Goal: Transaction & Acquisition: Download file/media

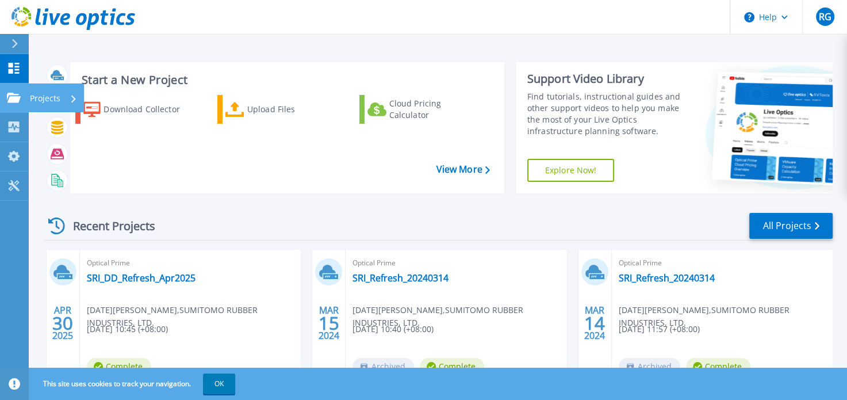
click at [46, 102] on p "Projects" at bounding box center [45, 98] width 30 height 30
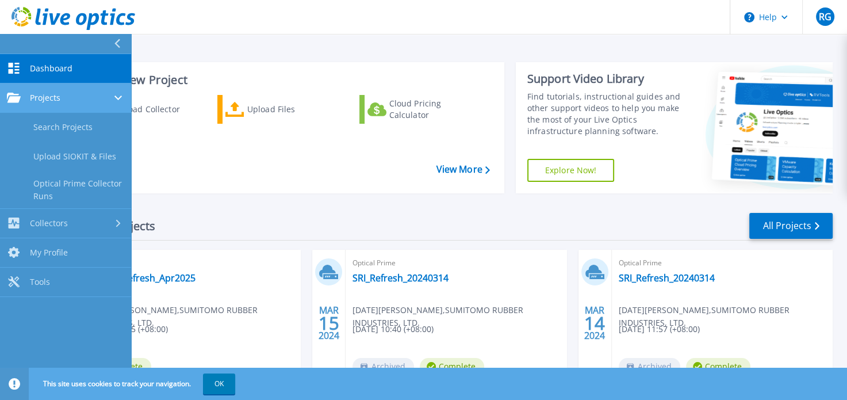
click at [103, 101] on div "Projects" at bounding box center [65, 98] width 117 height 10
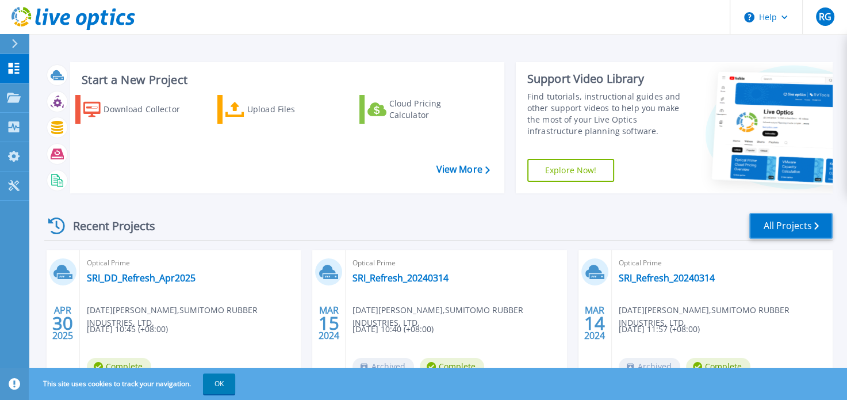
click at [772, 223] on link "All Projects" at bounding box center [790, 226] width 83 height 26
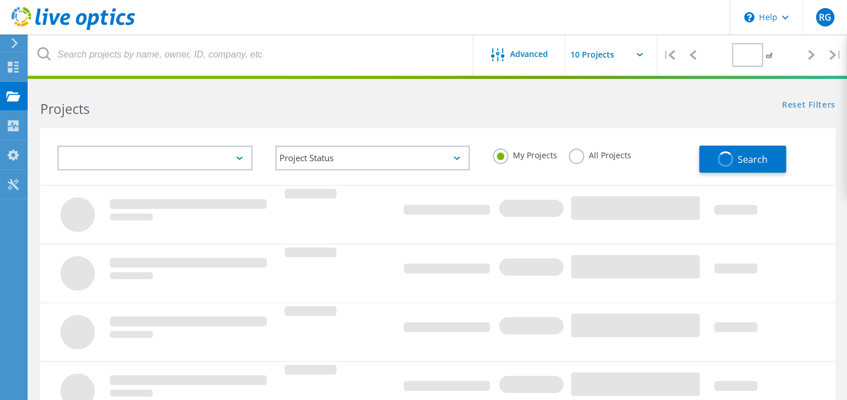
type input "1"
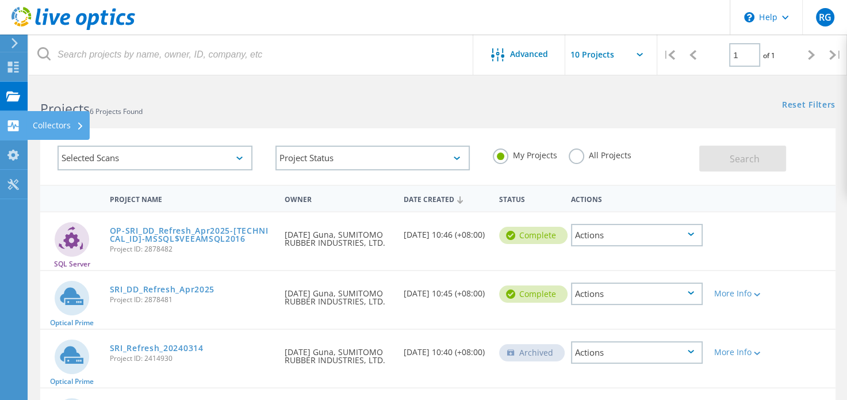
click at [43, 127] on div "Collectors" at bounding box center [58, 125] width 51 height 8
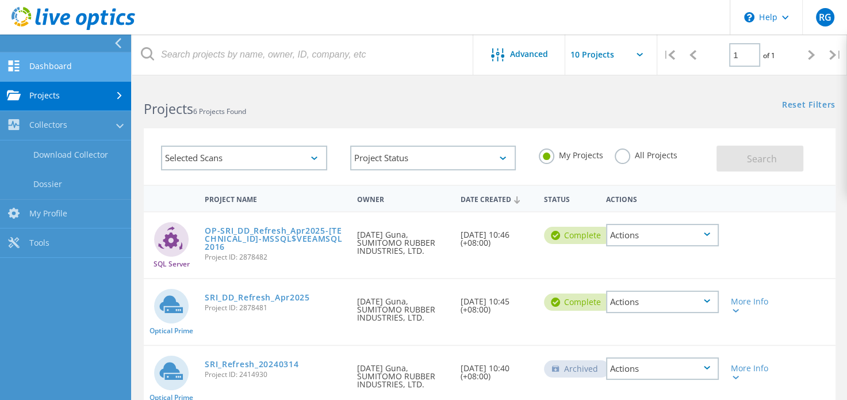
click at [67, 73] on link "Dashboard" at bounding box center [65, 66] width 131 height 29
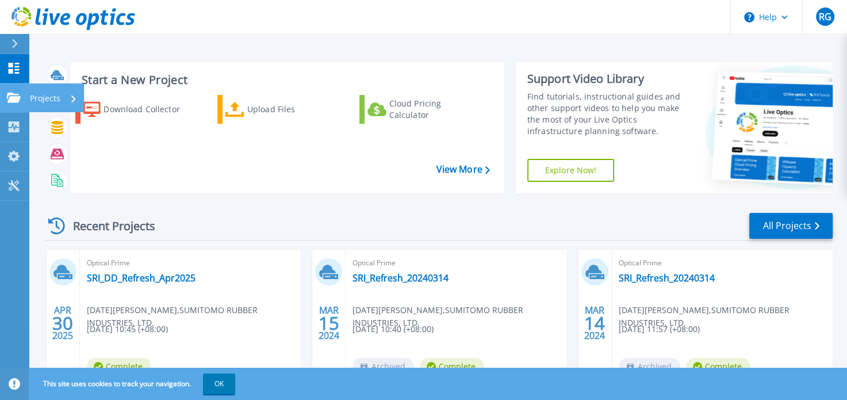
click at [41, 99] on p "Projects" at bounding box center [45, 98] width 30 height 30
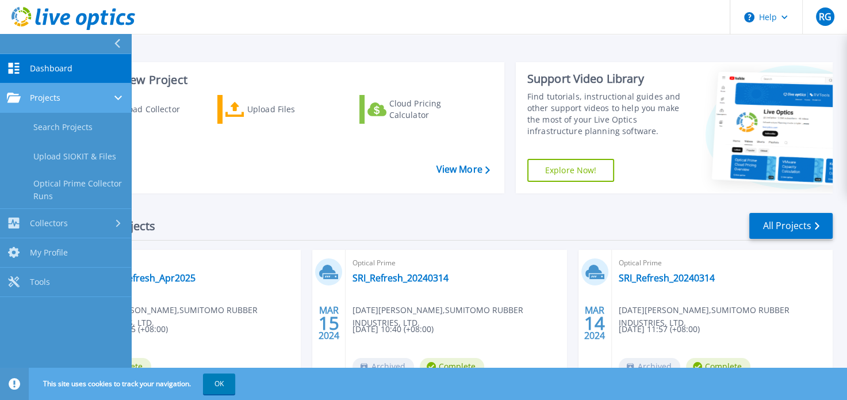
click at [45, 103] on link "Projects Projects" at bounding box center [65, 97] width 131 height 29
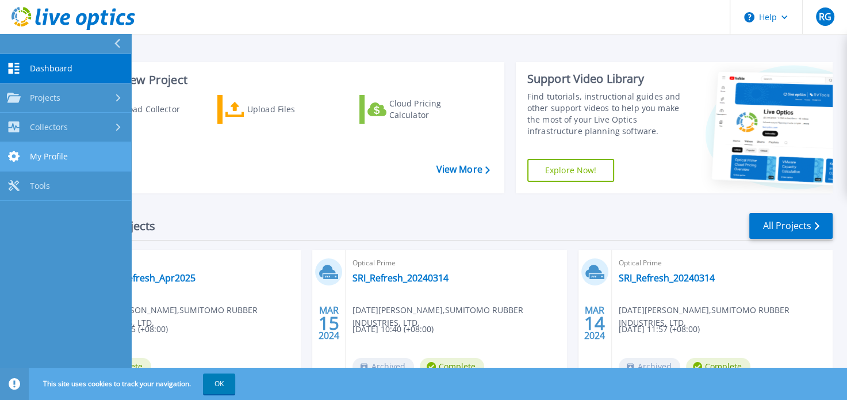
click at [54, 159] on span "My Profile" at bounding box center [49, 156] width 38 height 10
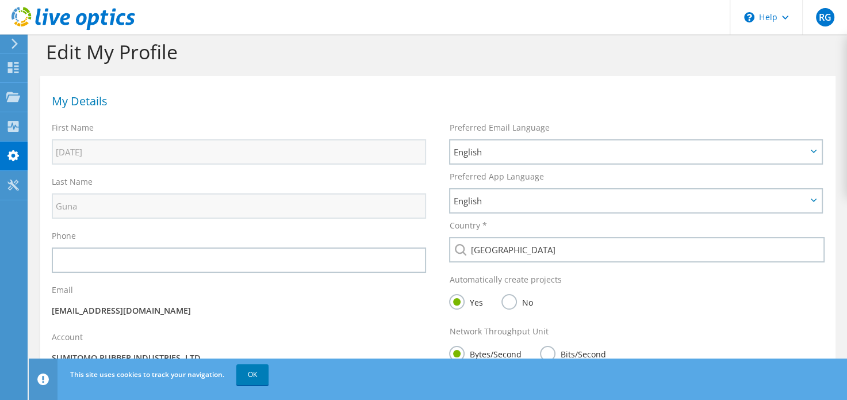
scroll to position [2, 0]
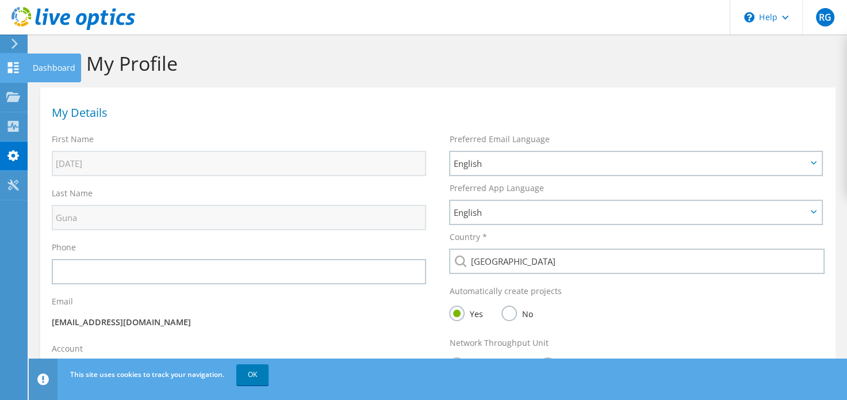
click at [46, 67] on div "Dashboard" at bounding box center [54, 67] width 54 height 29
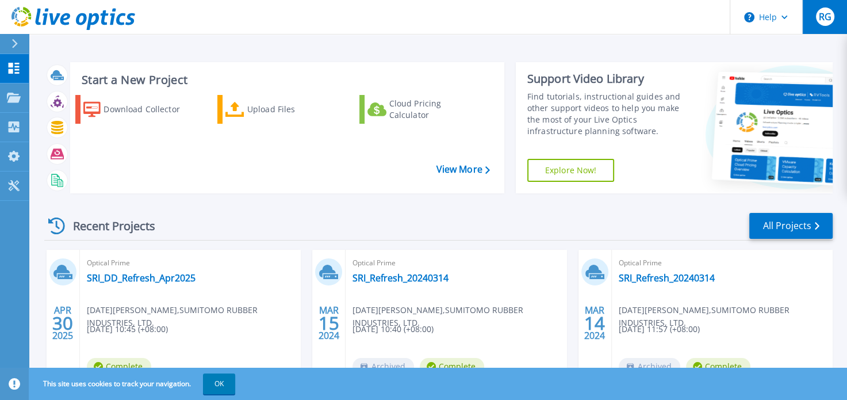
click at [819, 12] on span "RG" at bounding box center [824, 16] width 13 height 9
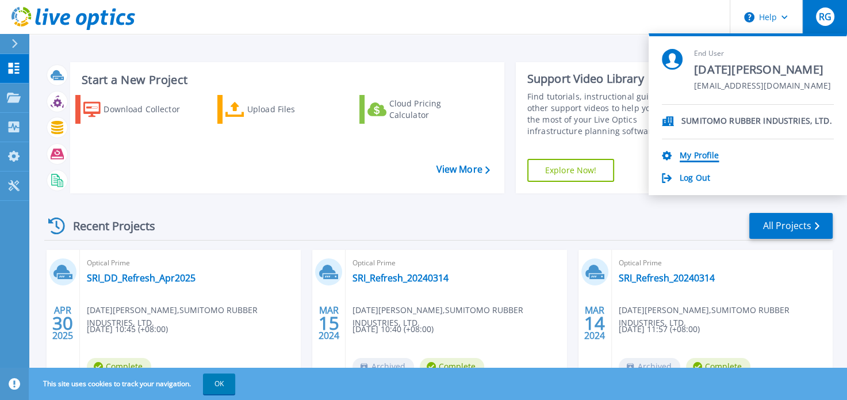
click at [697, 153] on link "My Profile" at bounding box center [699, 156] width 39 height 11
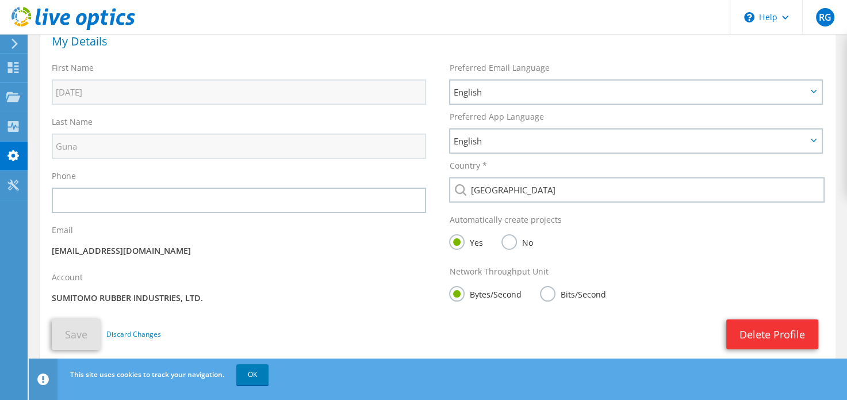
scroll to position [109, 0]
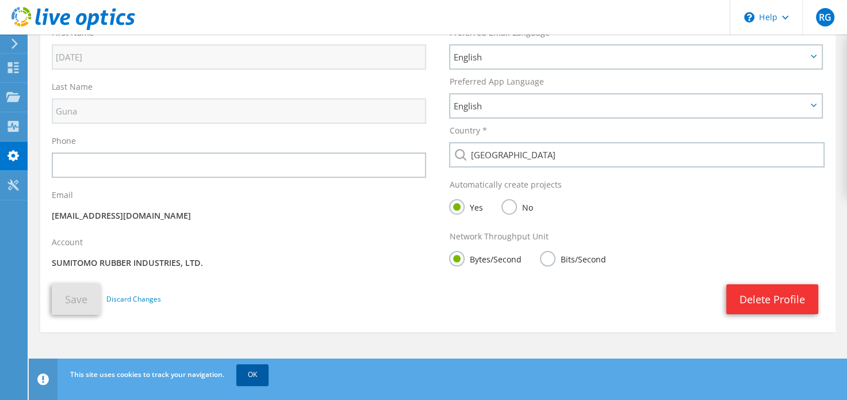
click at [258, 373] on link "OK" at bounding box center [252, 374] width 32 height 21
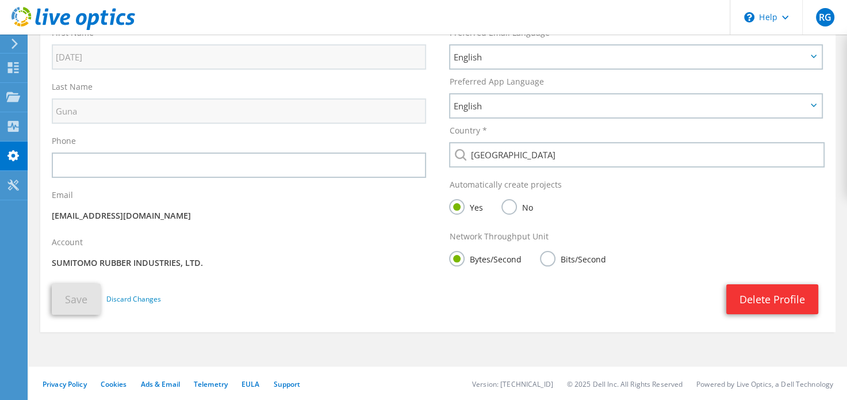
scroll to position [0, 0]
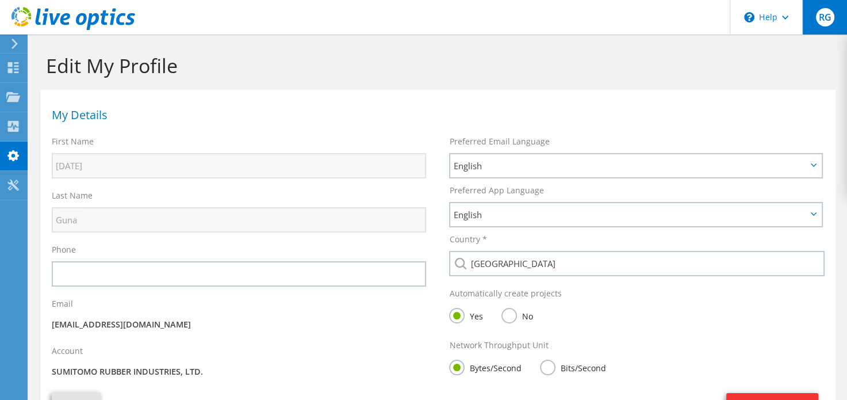
click at [830, 25] on div "RG" at bounding box center [824, 17] width 45 height 34
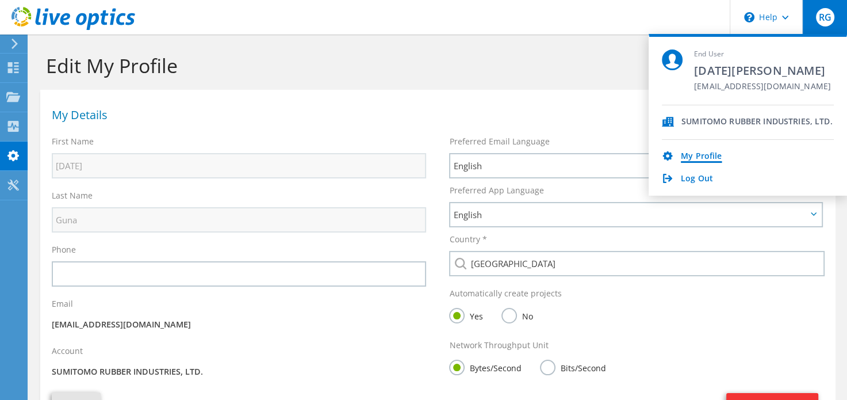
click at [682, 160] on link "My Profile" at bounding box center [701, 156] width 41 height 11
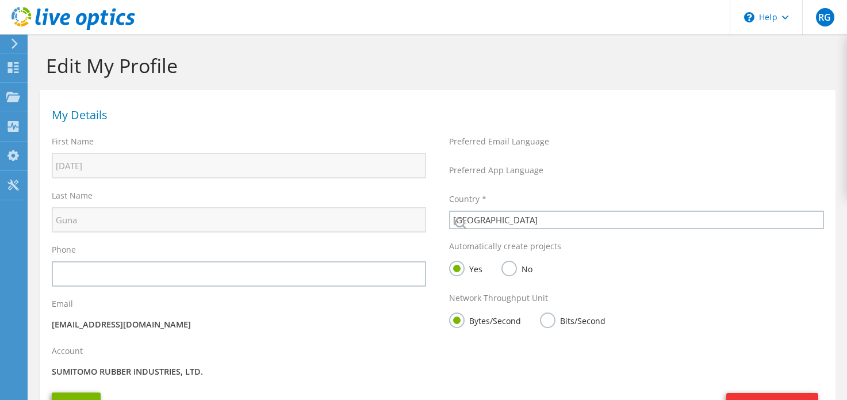
select select "190"
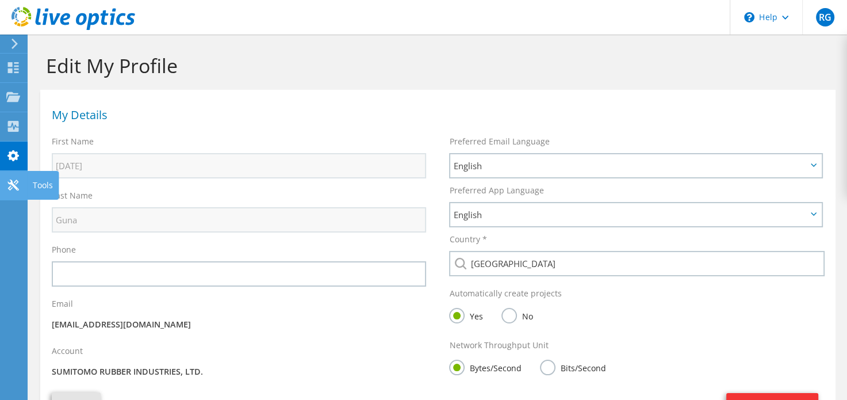
click at [14, 182] on use at bounding box center [12, 184] width 11 height 11
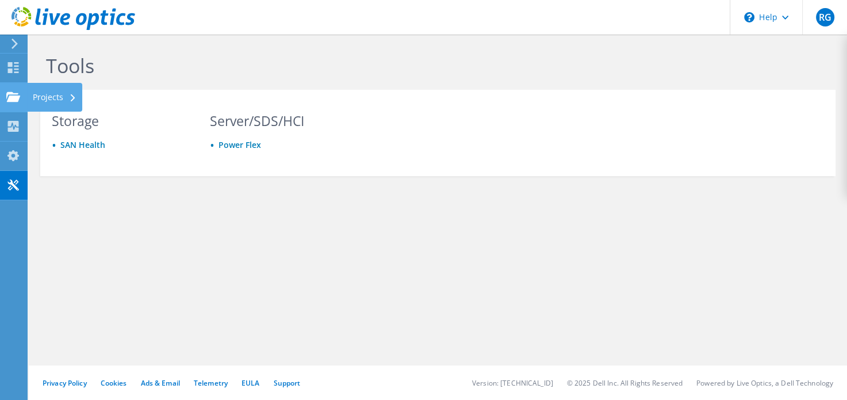
click at [13, 99] on use at bounding box center [13, 96] width 14 height 10
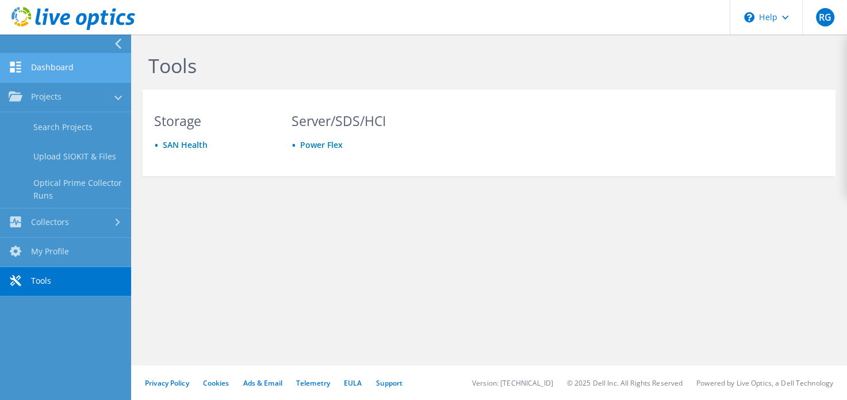
click at [59, 72] on link "Dashboard" at bounding box center [65, 67] width 131 height 29
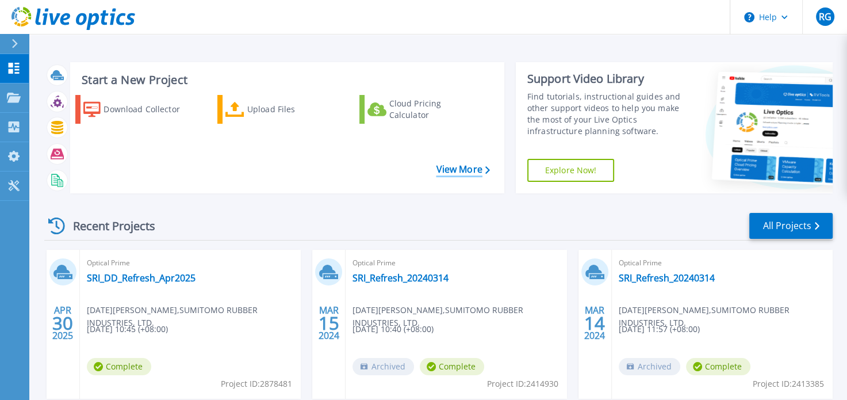
click at [470, 171] on link "View More" at bounding box center [462, 169] width 53 height 11
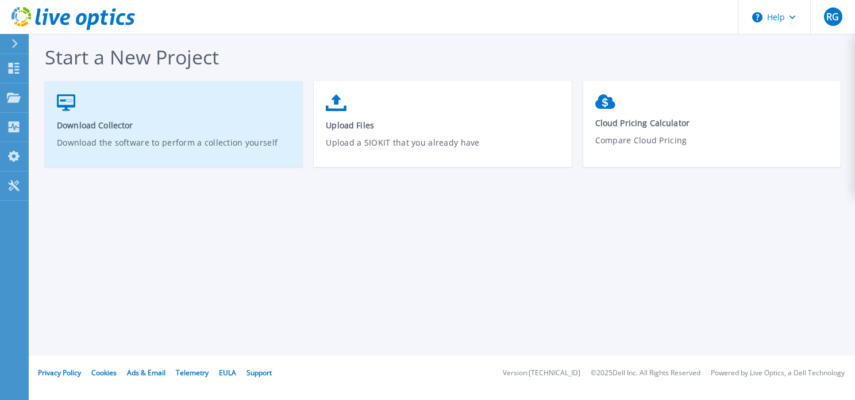
click at [191, 125] on span "Download Collector" at bounding box center [174, 125] width 234 height 11
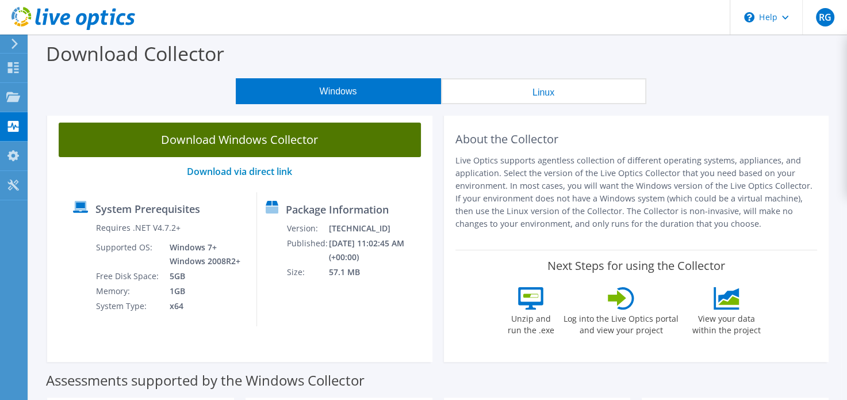
click at [291, 142] on link "Download Windows Collector" at bounding box center [240, 139] width 362 height 34
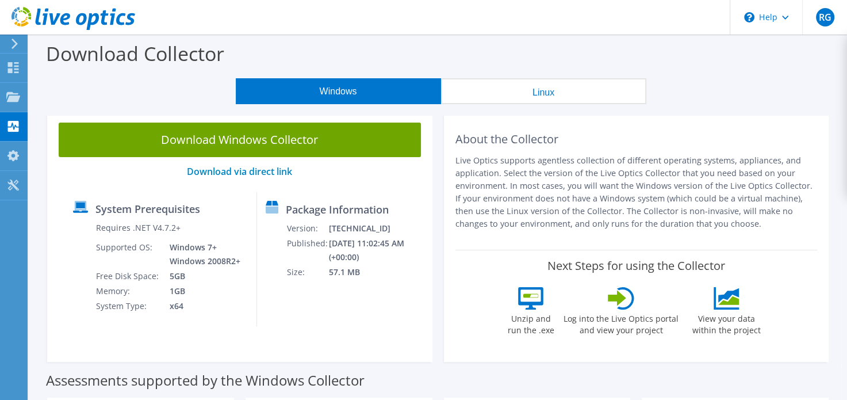
click at [248, 286] on div "System Prerequisites Requires .NET V4.7.2+ Supported OS: Windows 7+ Windows 200…" at bounding box center [160, 259] width 193 height 134
